Goal: Task Accomplishment & Management: Use online tool/utility

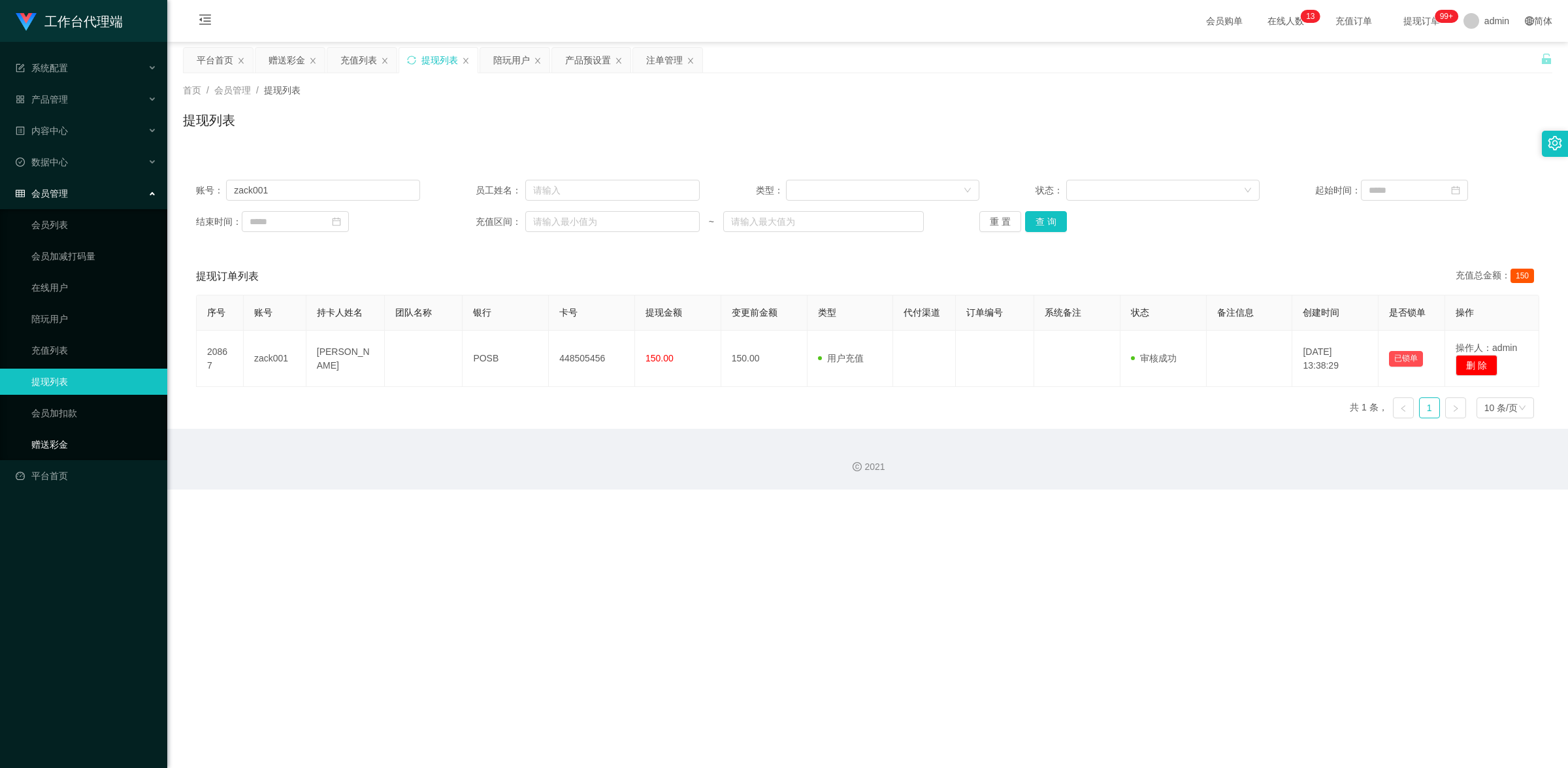
click at [79, 436] on link "赠送彩金" at bounding box center [94, 444] width 125 height 26
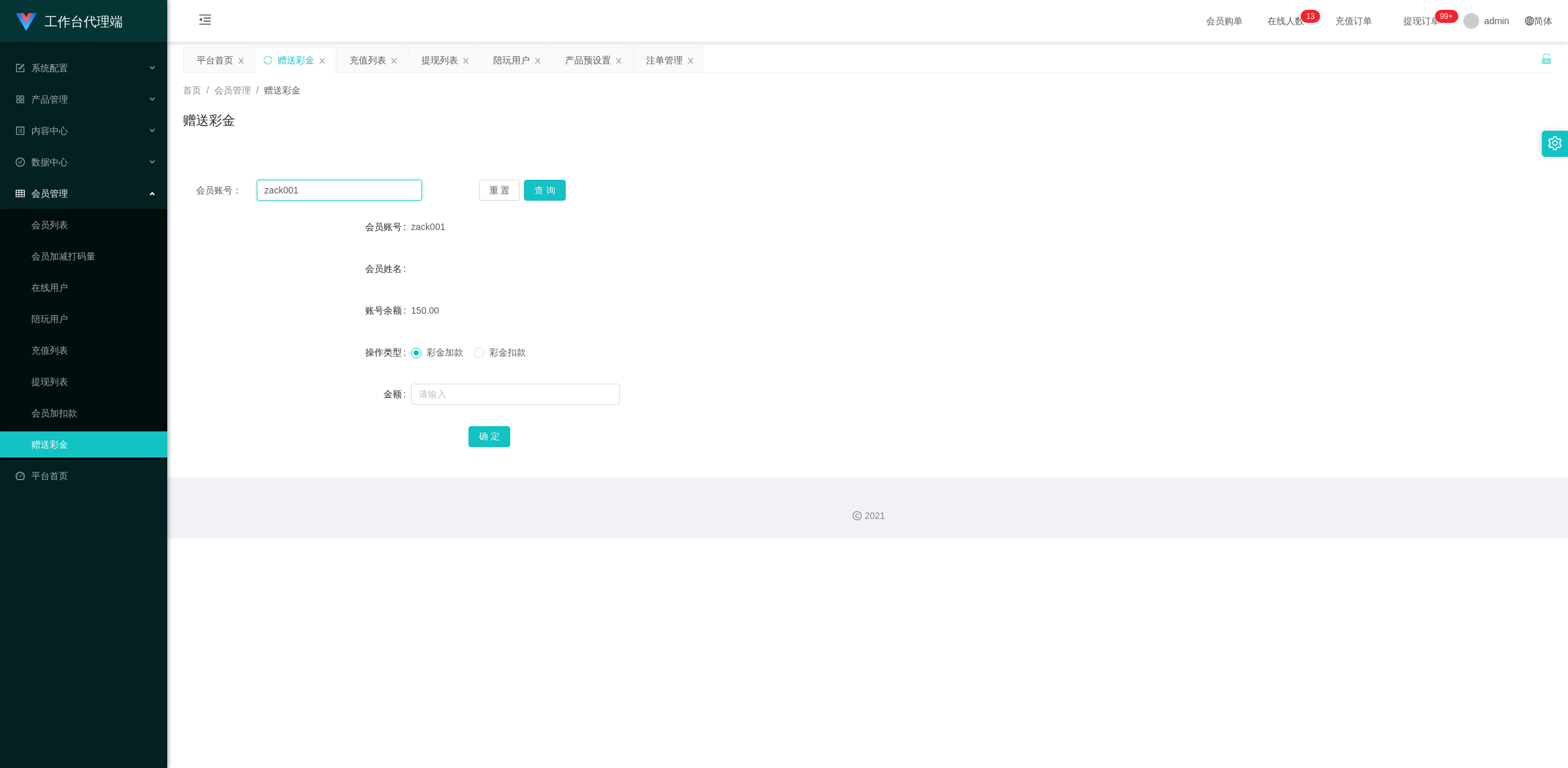
drag, startPoint x: 272, startPoint y: 188, endPoint x: 260, endPoint y: 188, distance: 12.0
click at [260, 188] on input "zack001" at bounding box center [339, 190] width 165 height 21
paste input "86208127"
type input "86208127"
click at [536, 197] on button "查 询" at bounding box center [545, 190] width 42 height 21
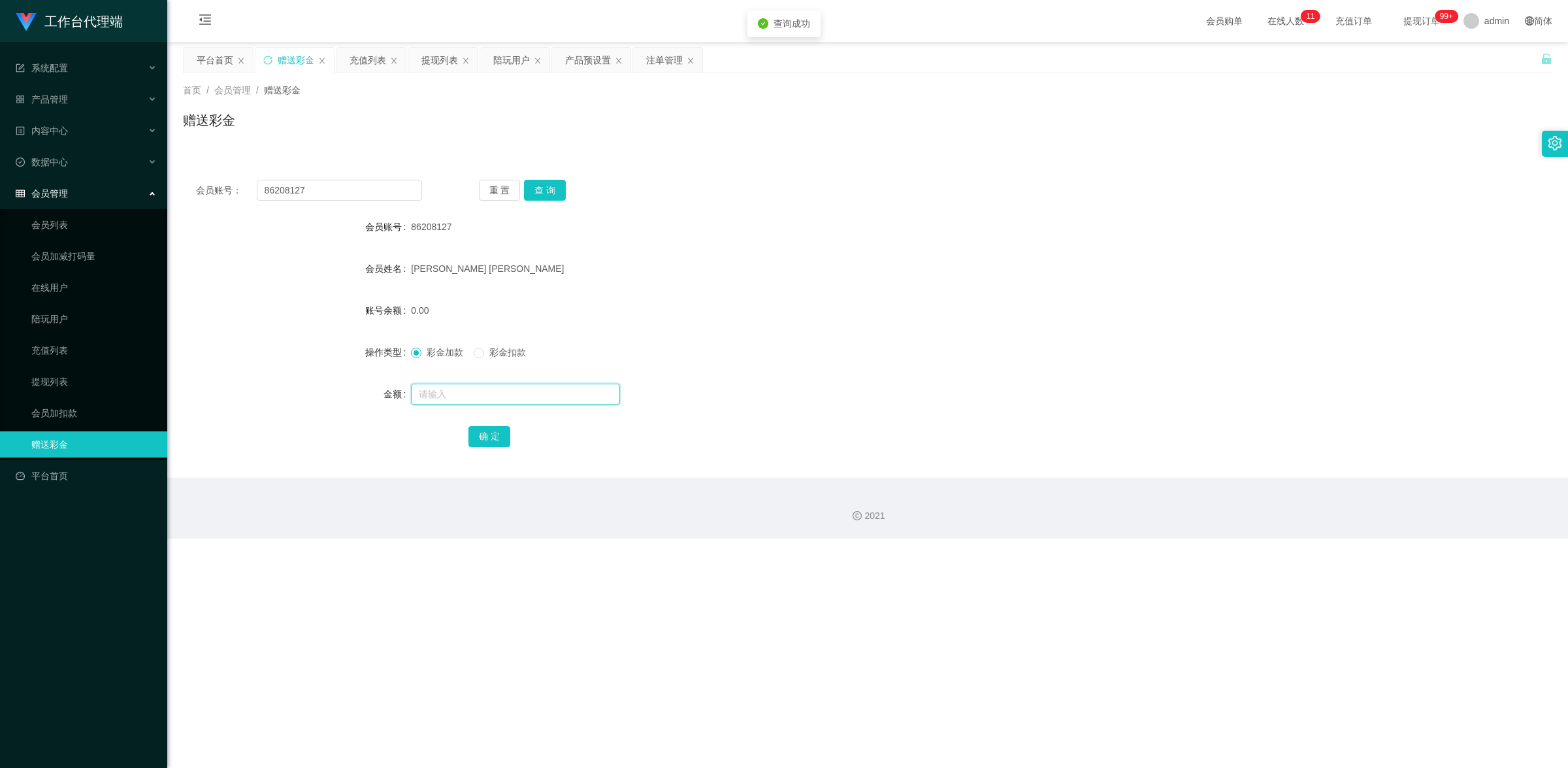
click at [456, 396] on input "text" at bounding box center [516, 394] width 209 height 21
type input "300"
click at [488, 432] on button "确 定" at bounding box center [489, 437] width 42 height 21
drag, startPoint x: 322, startPoint y: 193, endPoint x: 265, endPoint y: 185, distance: 57.6
click at [257, 185] on input "86208127" at bounding box center [339, 190] width 165 height 21
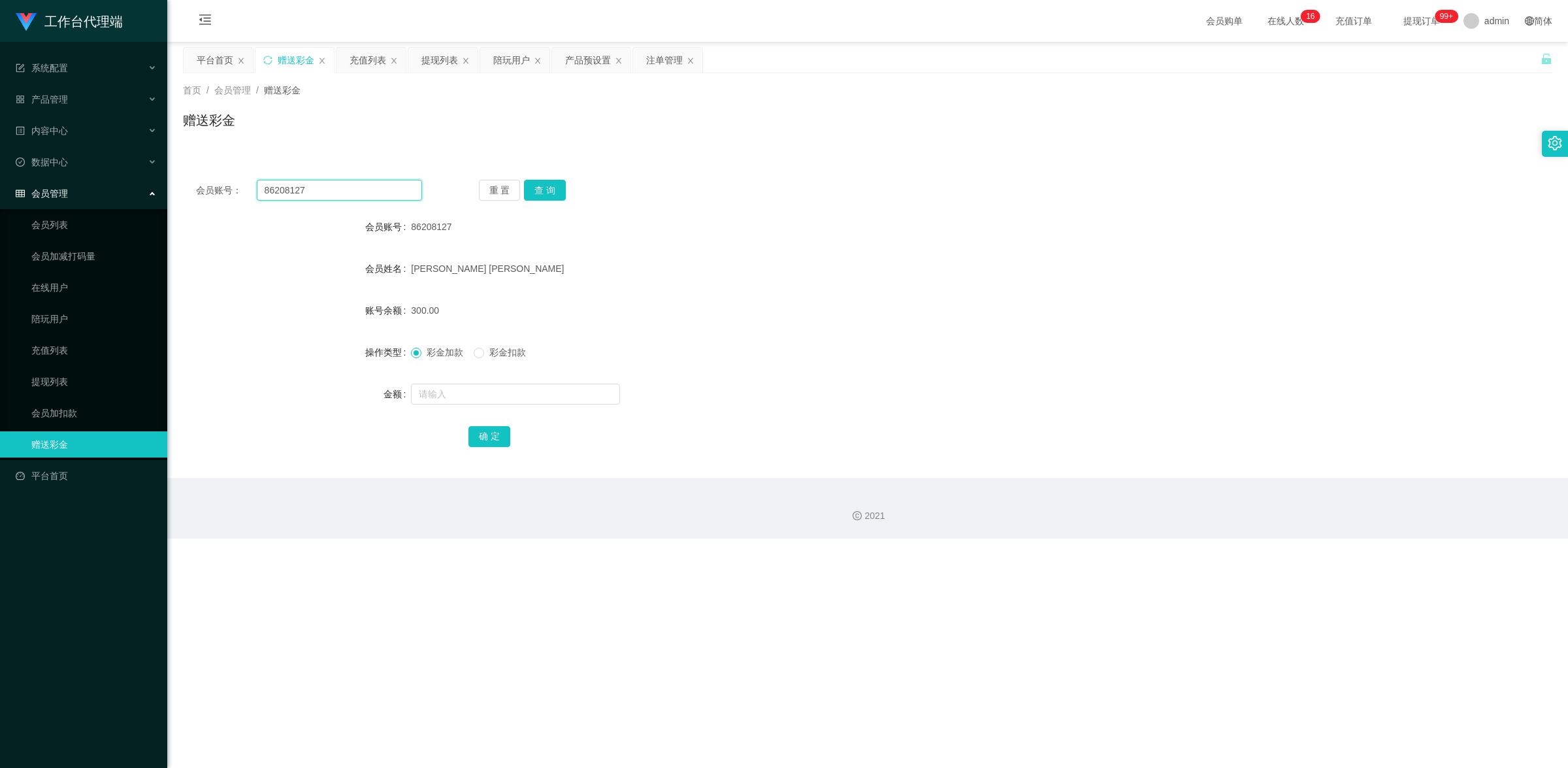
paste input "stst0819"
type input "stst0819"
click at [549, 185] on button "查 询" at bounding box center [545, 190] width 42 height 21
click at [455, 389] on input "text" at bounding box center [516, 394] width 209 height 21
type input "300"
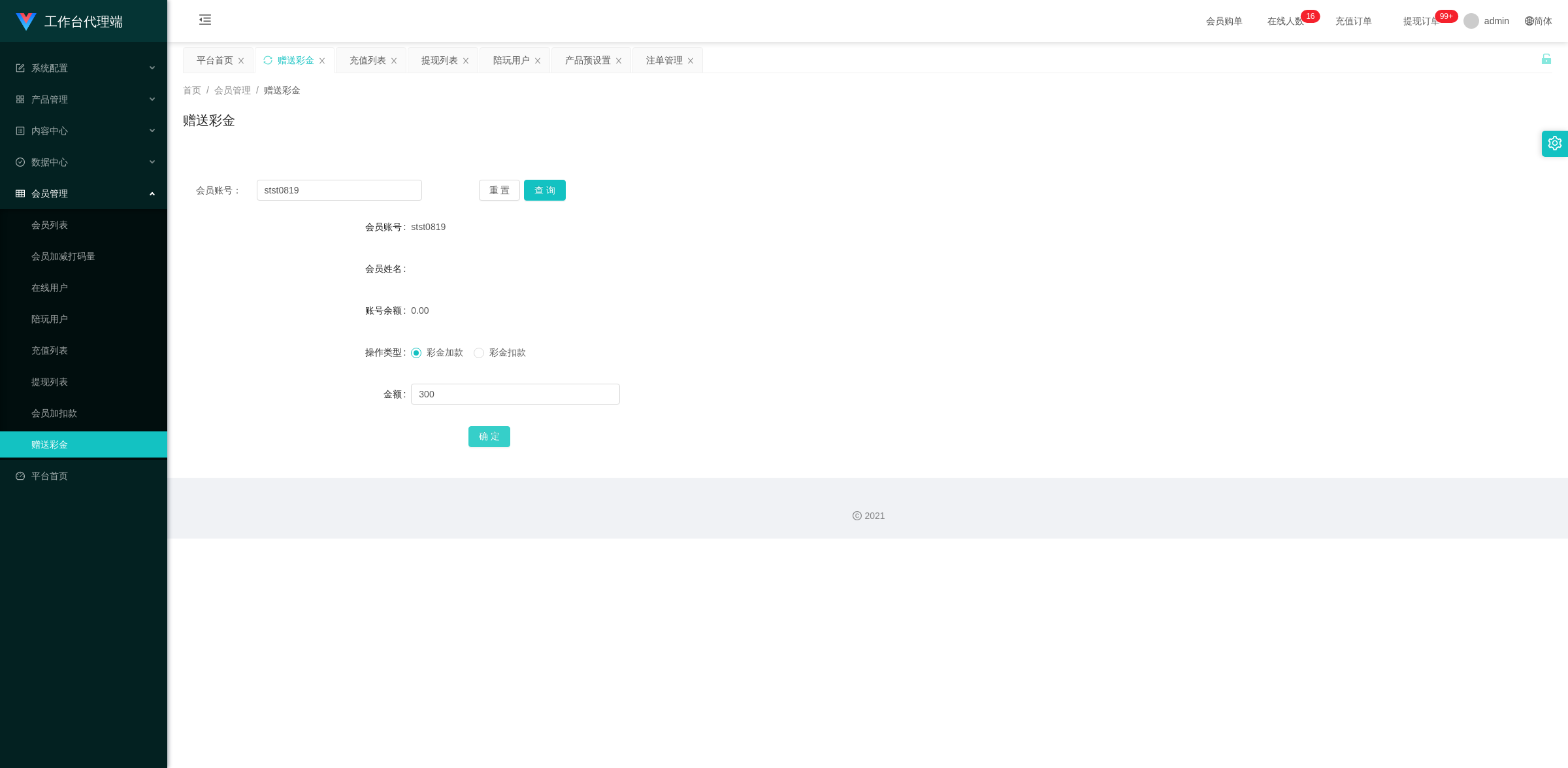
click at [494, 438] on button "确 定" at bounding box center [489, 437] width 42 height 21
drag, startPoint x: 307, startPoint y: 190, endPoint x: 263, endPoint y: 181, distance: 44.9
click at [263, 181] on input "stst0819" at bounding box center [339, 190] width 165 height 21
paste input "89503626"
type input "89503626"
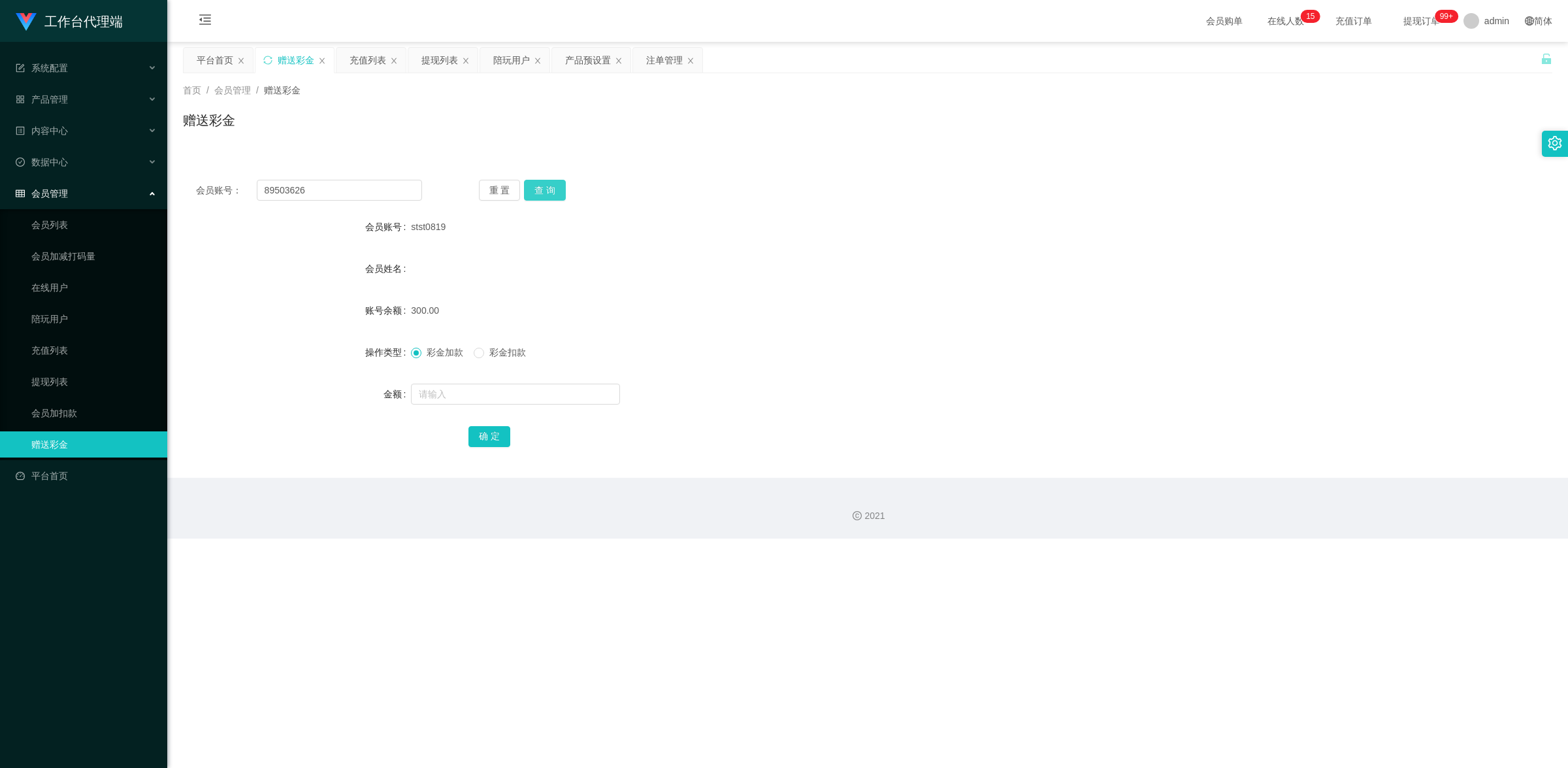
click at [561, 186] on button "查 询" at bounding box center [545, 190] width 42 height 21
click at [459, 399] on input "text" at bounding box center [516, 394] width 209 height 21
type input "100"
click at [489, 438] on button "确 定" at bounding box center [489, 437] width 42 height 21
drag, startPoint x: 314, startPoint y: 191, endPoint x: 253, endPoint y: 192, distance: 61.0
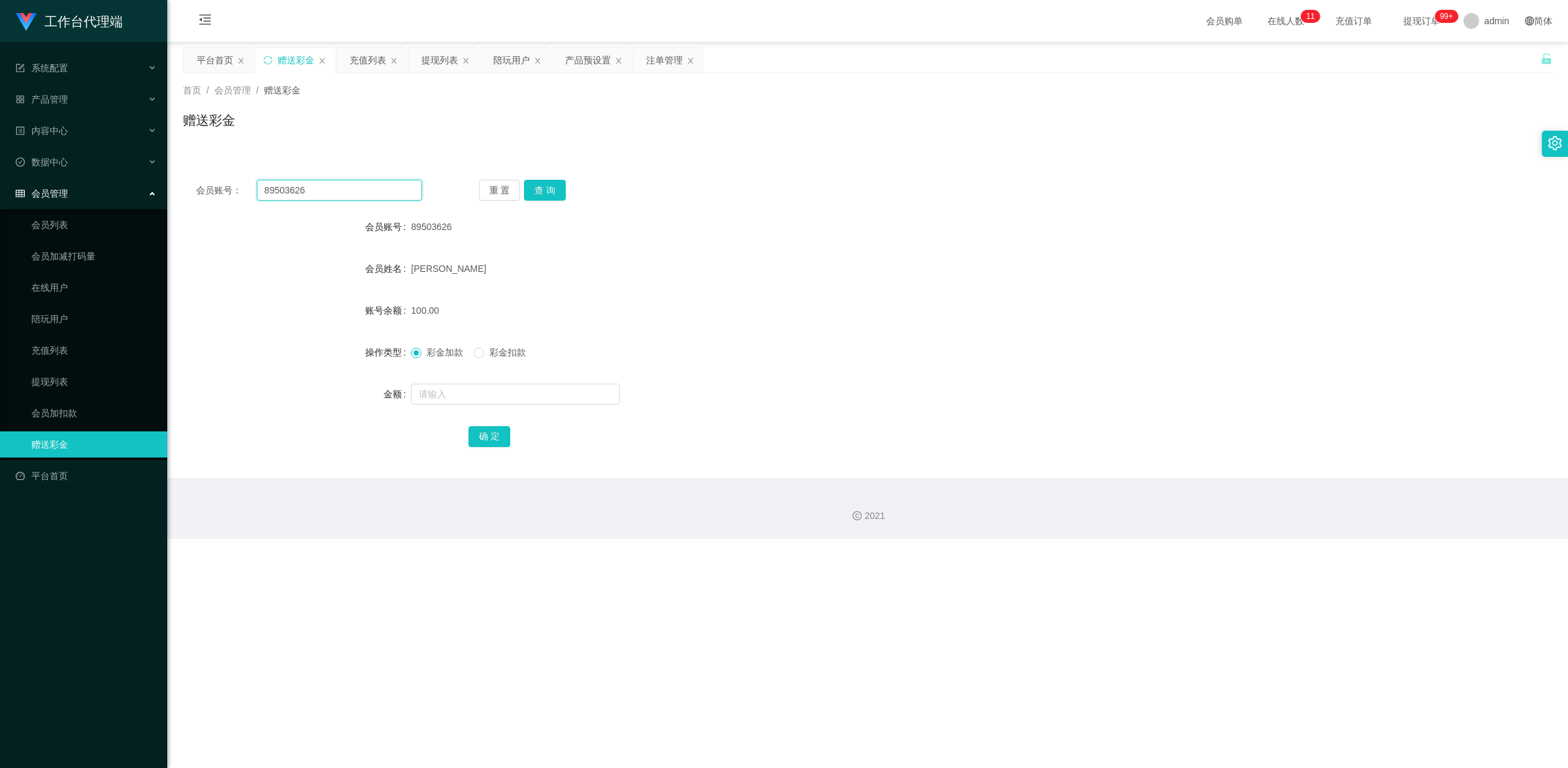
click at [247, 183] on div "会员账号： 89503626" at bounding box center [309, 190] width 226 height 21
paste input "6208127"
type input "86208127"
click at [541, 193] on button "查 询" at bounding box center [545, 190] width 42 height 21
click at [484, 353] on span at bounding box center [478, 353] width 10 height 10
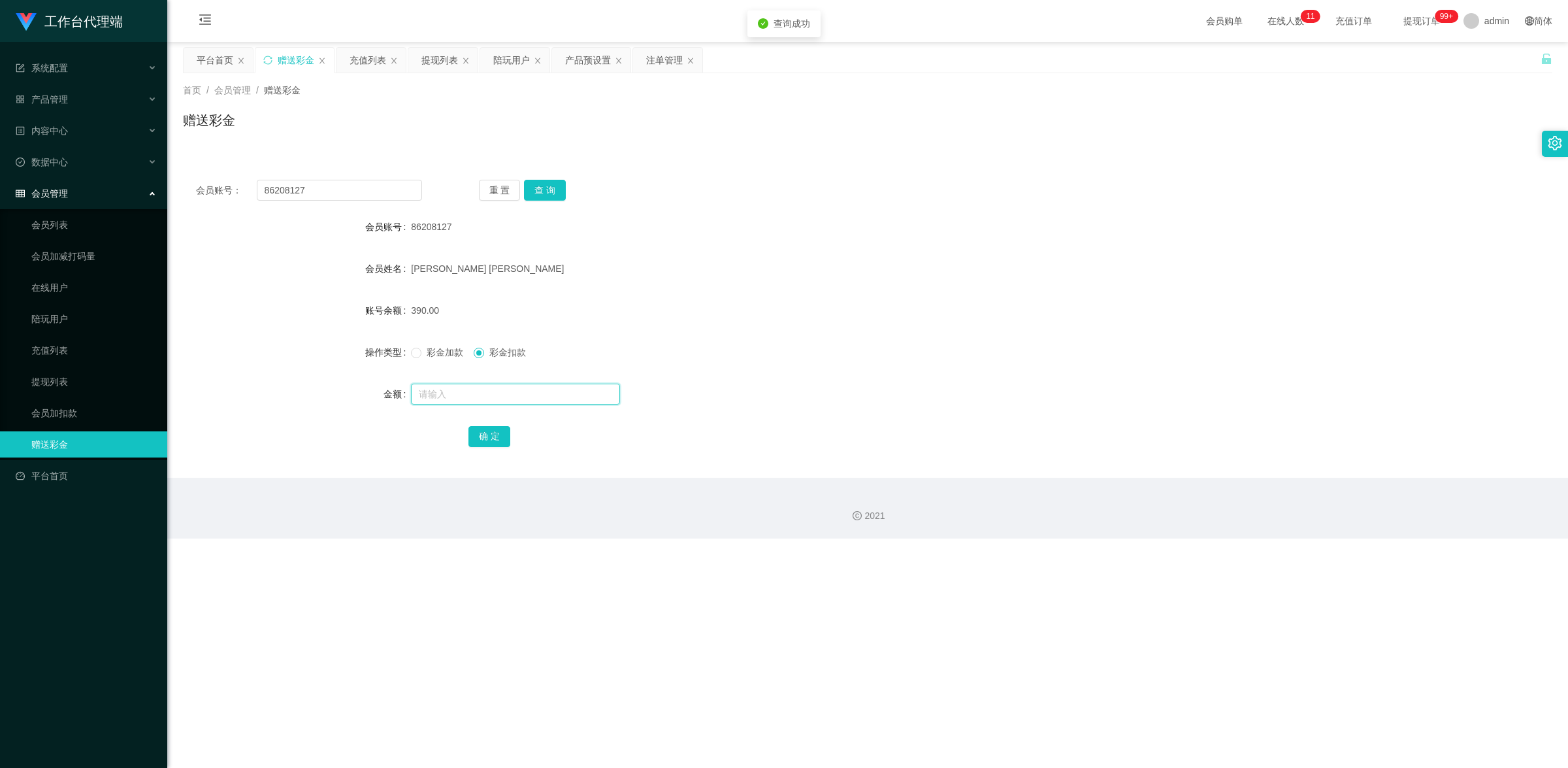
click at [498, 398] on input "text" at bounding box center [516, 394] width 209 height 21
type input "390"
click at [490, 435] on button "确 定" at bounding box center [489, 437] width 42 height 21
drag, startPoint x: 312, startPoint y: 190, endPoint x: 262, endPoint y: 185, distance: 50.2
click at [262, 185] on input "86208127" at bounding box center [339, 190] width 165 height 21
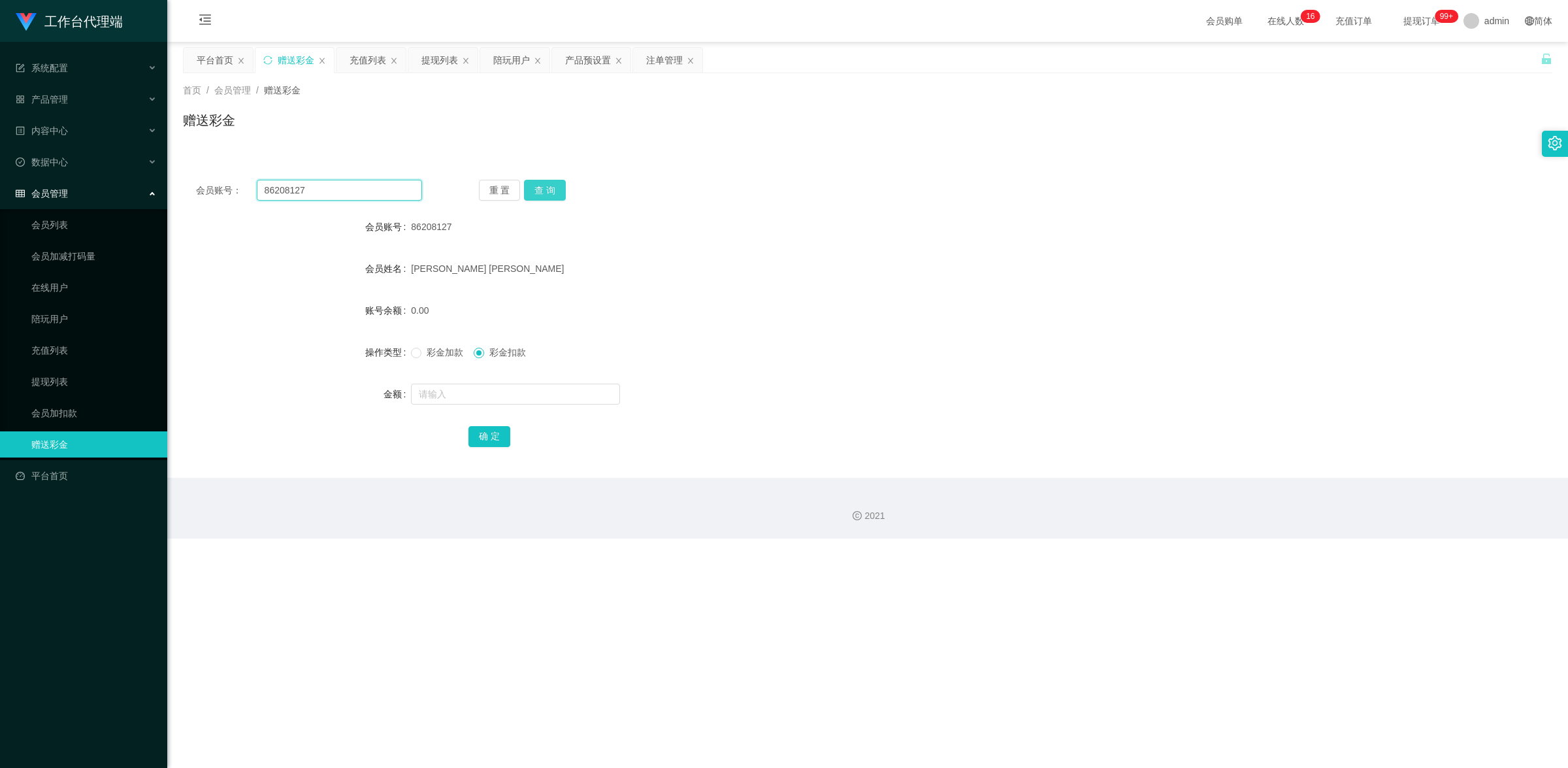
paste input "9503626"
type input "89503626"
click at [545, 181] on button "查 询" at bounding box center [545, 190] width 42 height 21
click at [78, 377] on link "提现列表" at bounding box center [94, 382] width 125 height 26
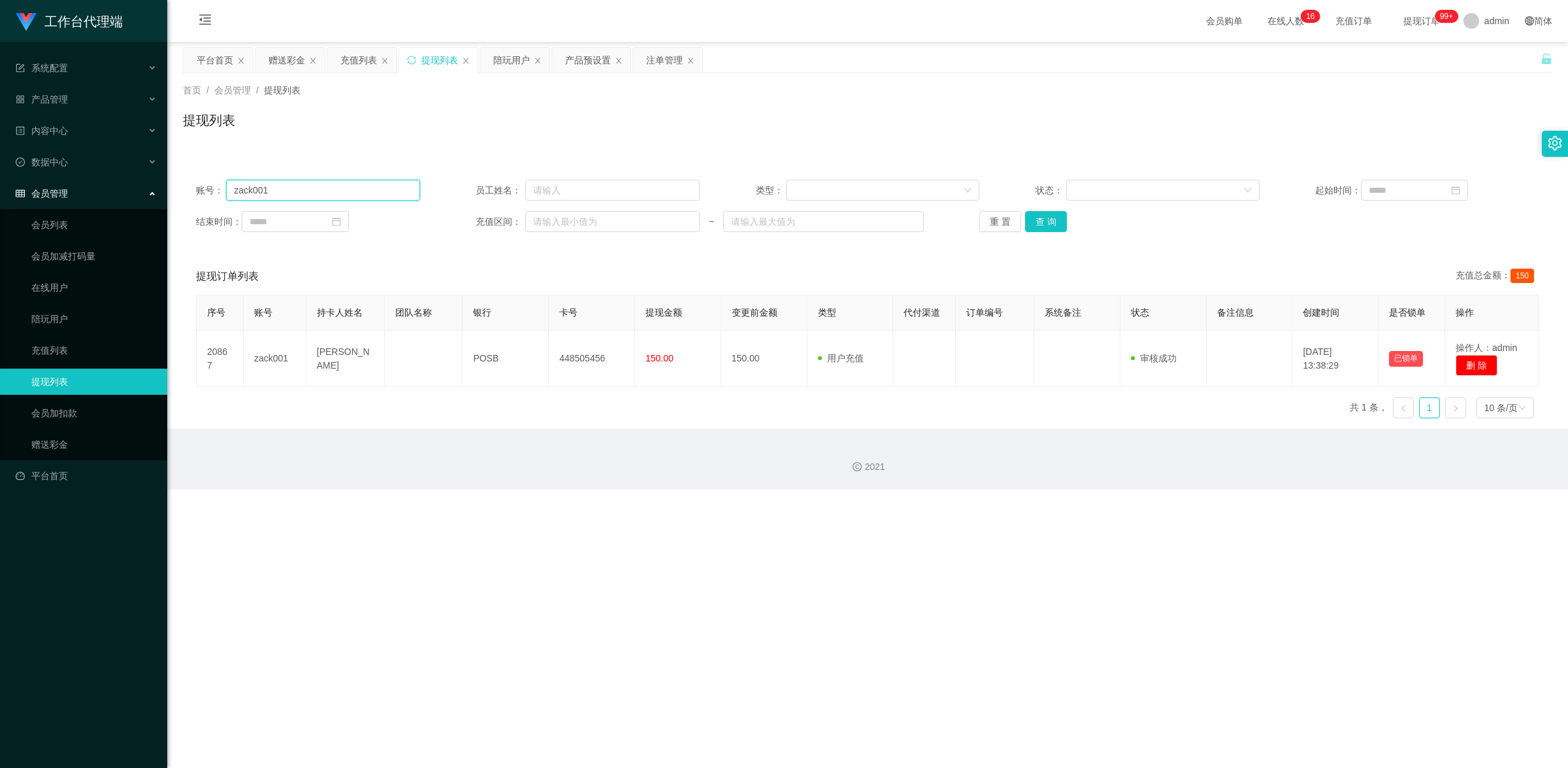
drag, startPoint x: 303, startPoint y: 188, endPoint x: 227, endPoint y: 183, distance: 76.2
click at [227, 183] on input "zack001" at bounding box center [322, 190] width 193 height 21
paste input "89503626"
click at [1046, 223] on button "查 询" at bounding box center [1046, 222] width 42 height 21
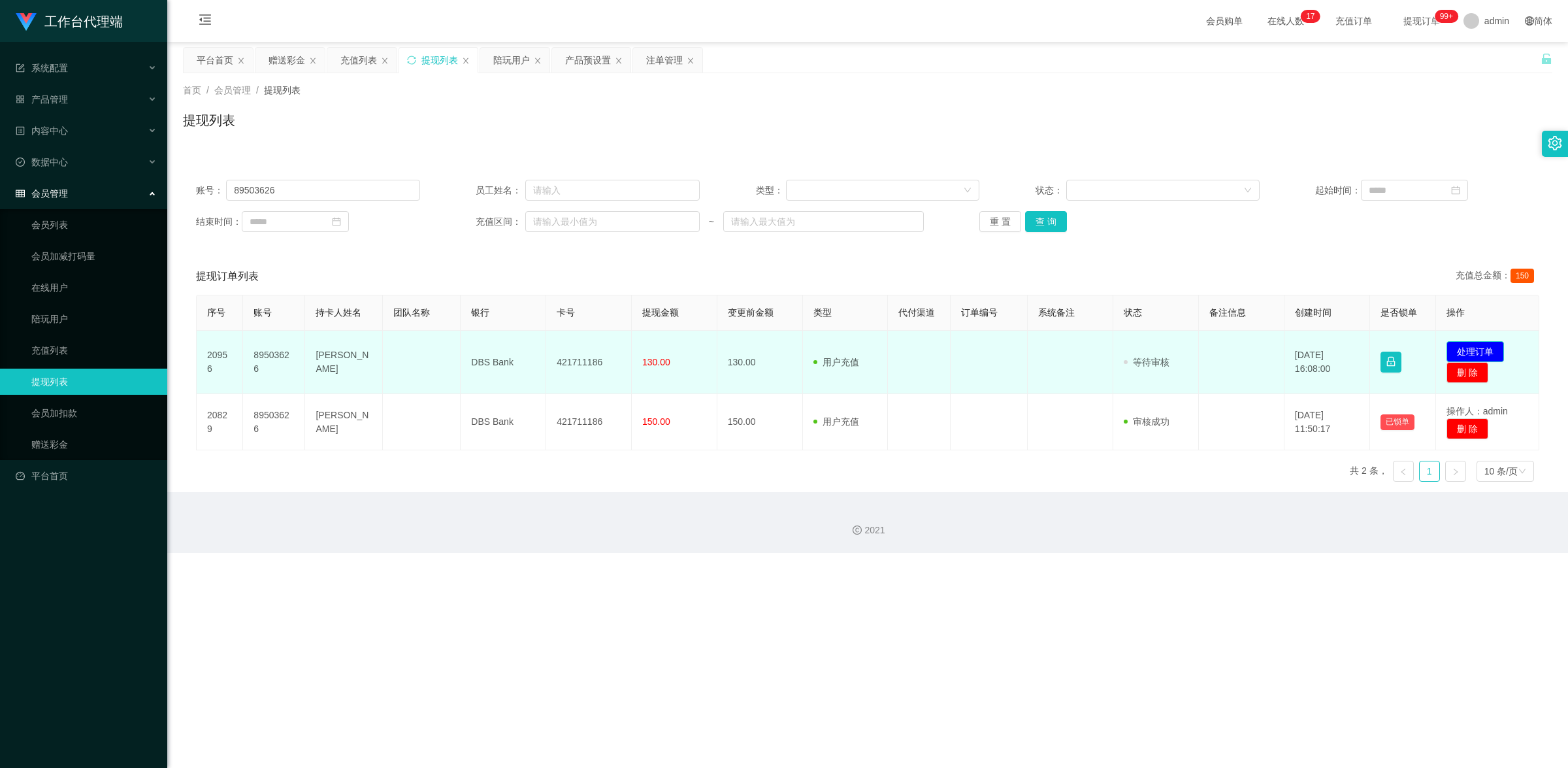
click at [1462, 347] on button "处理订单" at bounding box center [1475, 352] width 57 height 21
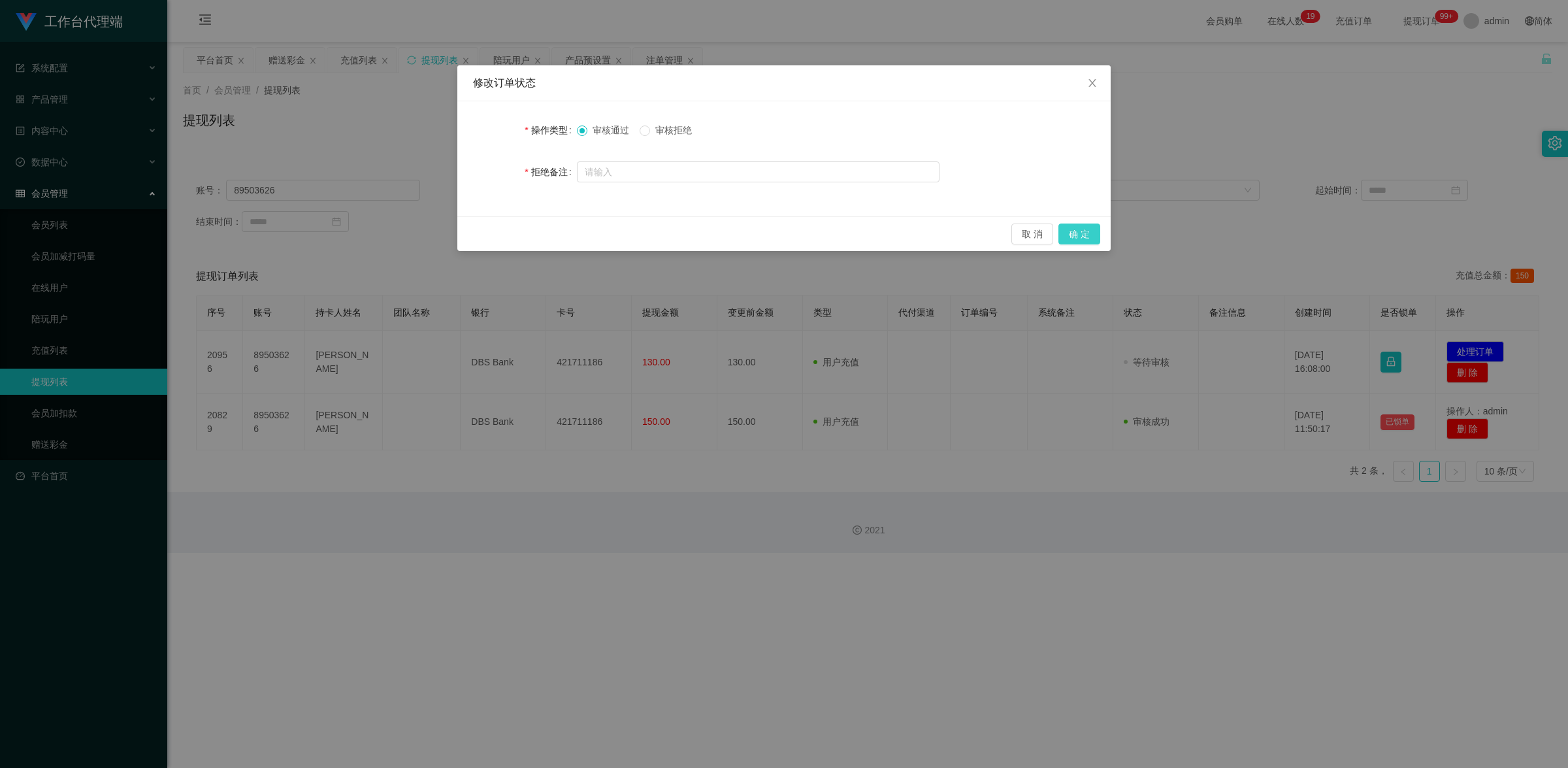
click at [1086, 232] on button "确 定" at bounding box center [1079, 234] width 42 height 21
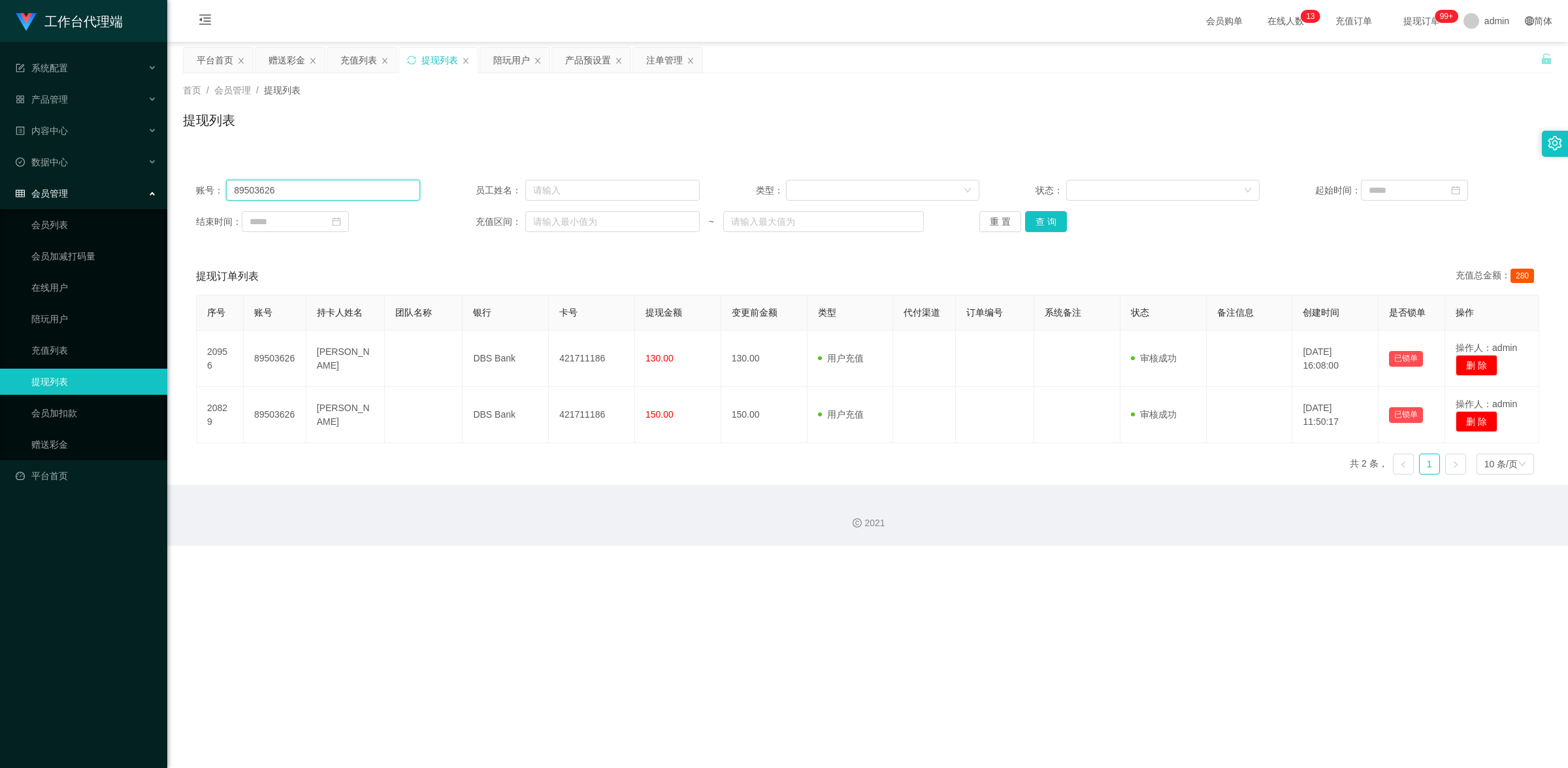
drag, startPoint x: 282, startPoint y: 193, endPoint x: 234, endPoint y: 188, distance: 48.3
click at [234, 188] on input "89503626" at bounding box center [322, 190] width 193 height 21
paste input "stst0819"
type input "stst0819"
click at [1030, 217] on button "查 询" at bounding box center [1046, 222] width 42 height 21
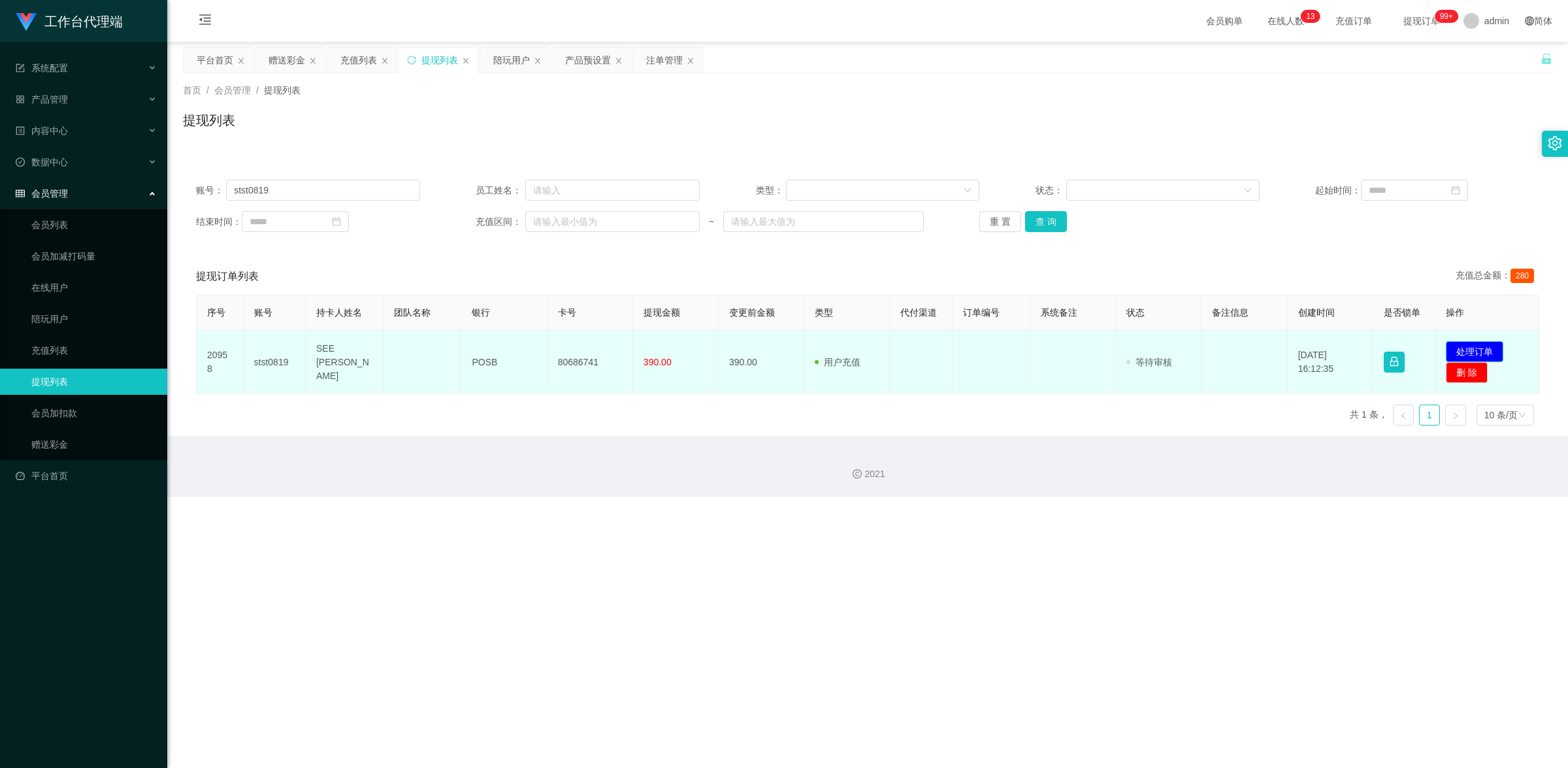
click at [1463, 347] on button "处理订单" at bounding box center [1475, 352] width 57 height 21
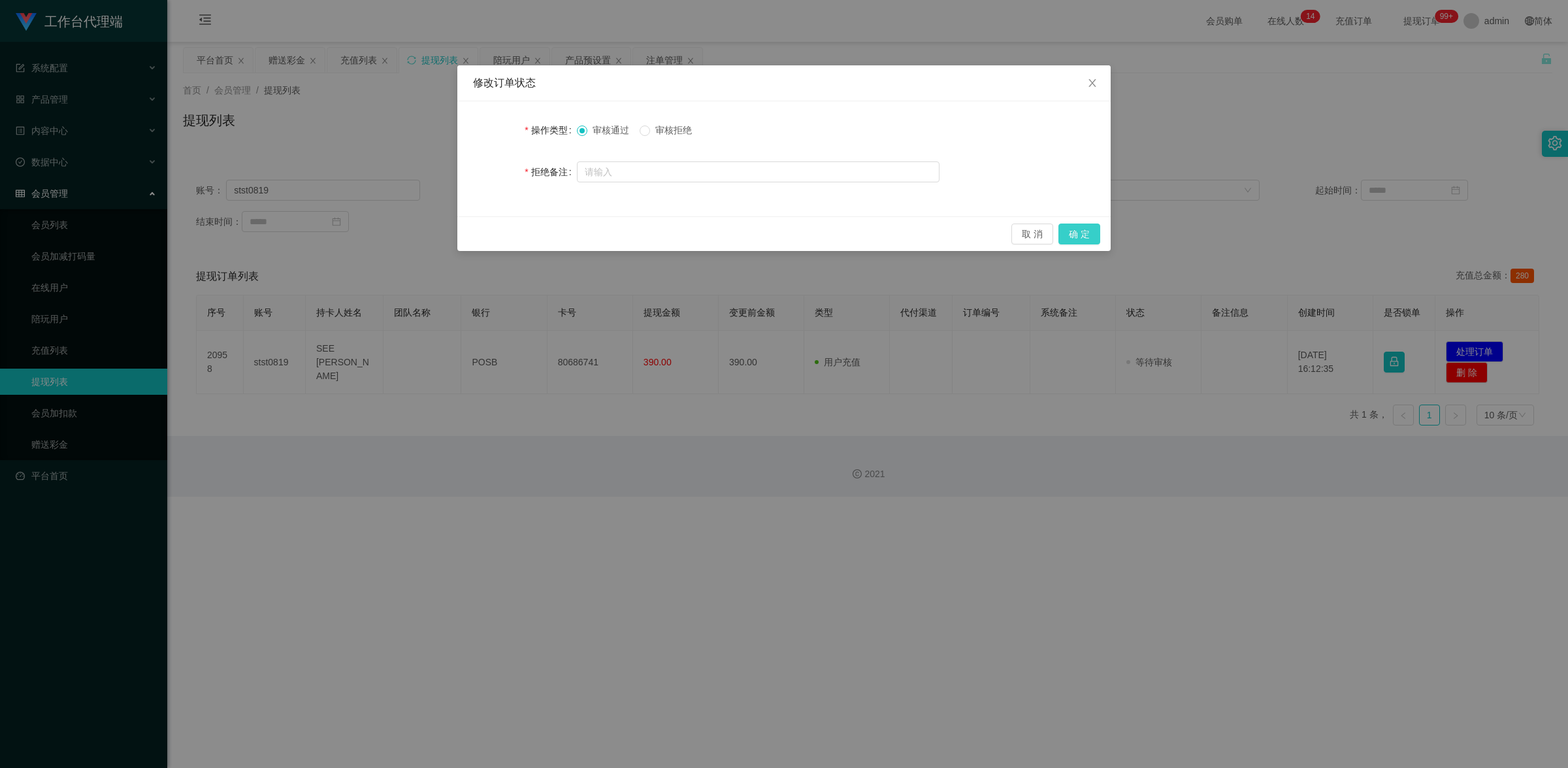
click at [1079, 231] on button "确 定" at bounding box center [1079, 234] width 42 height 21
